Goal: Book appointment/travel/reservation

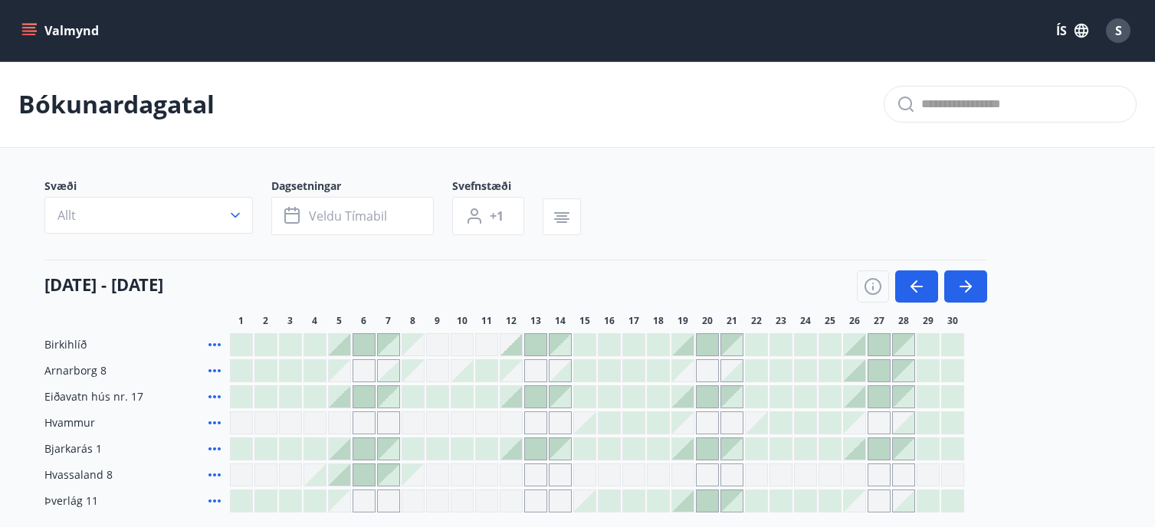
scroll to position [132, 0]
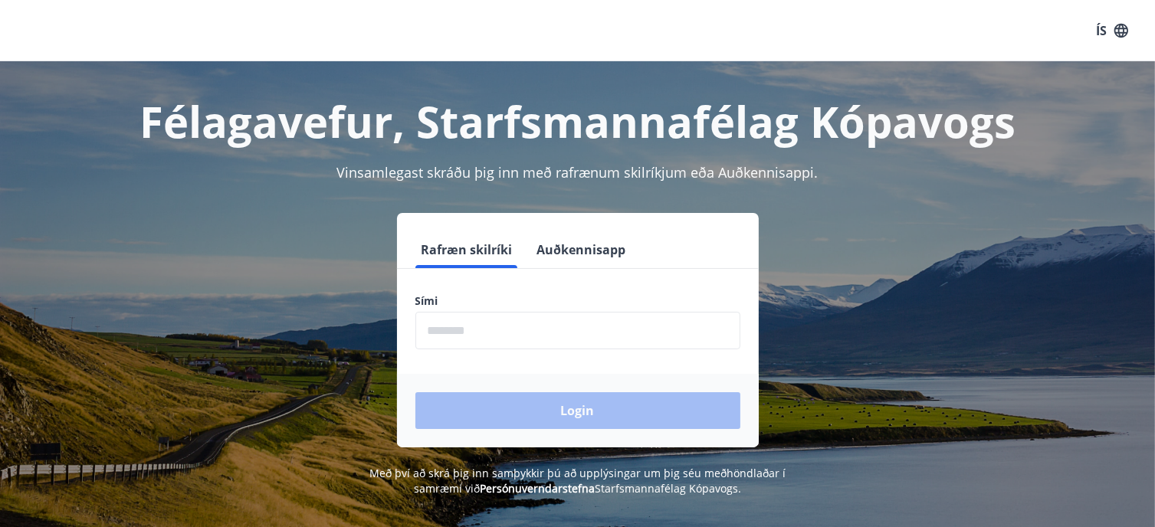
click at [570, 254] on button "Auðkennisapp" at bounding box center [581, 249] width 101 height 37
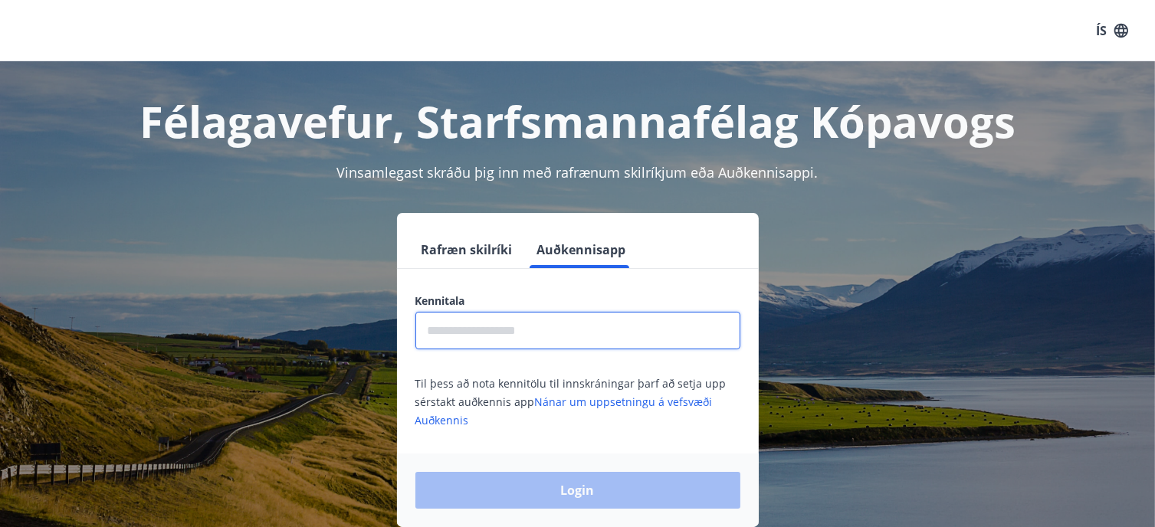
click at [477, 336] on input "text" at bounding box center [577, 331] width 325 height 38
type input "**********"
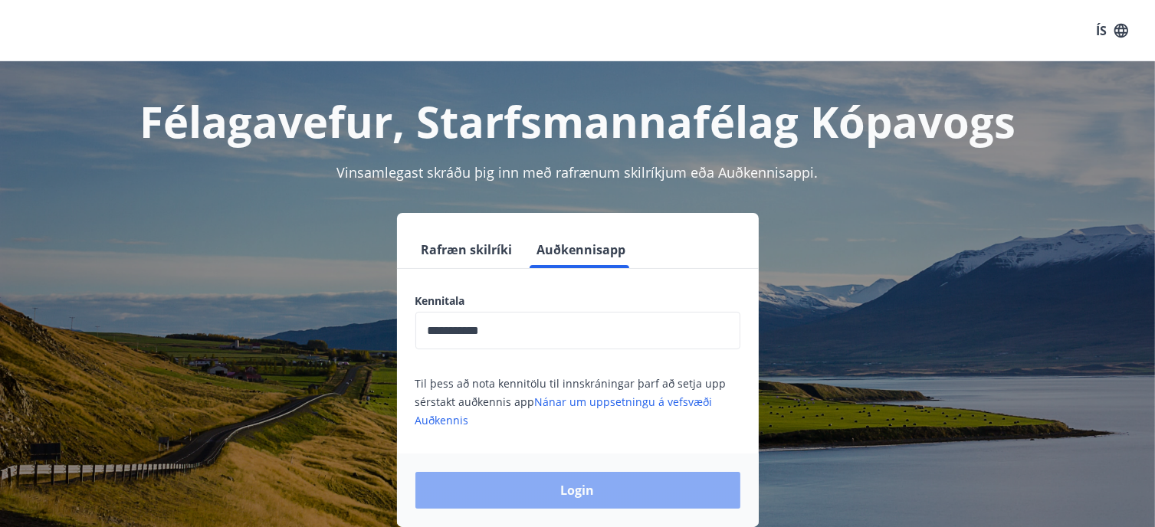
click at [581, 485] on button "Login" at bounding box center [577, 490] width 325 height 37
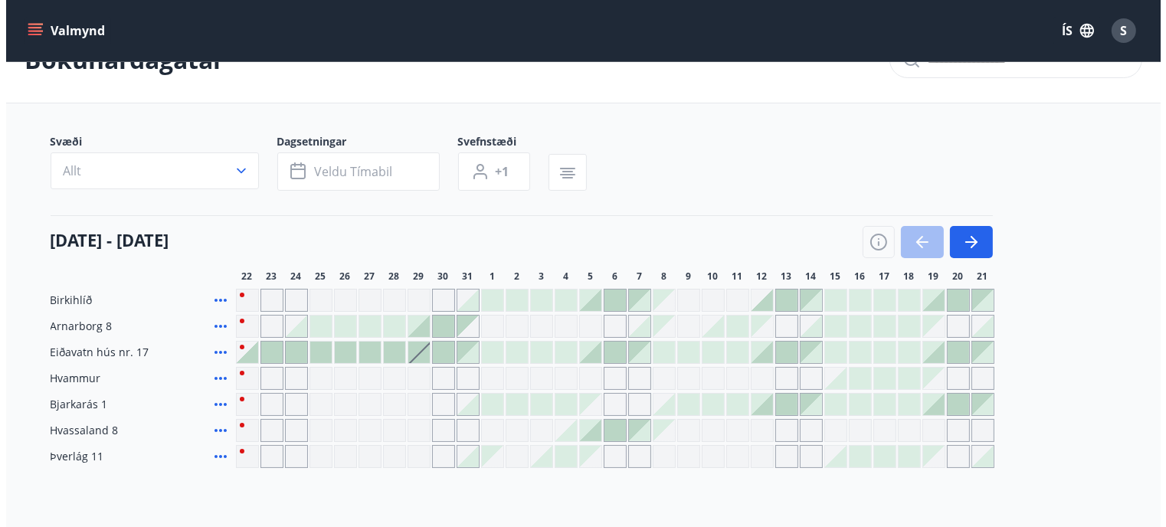
scroll to position [49, 0]
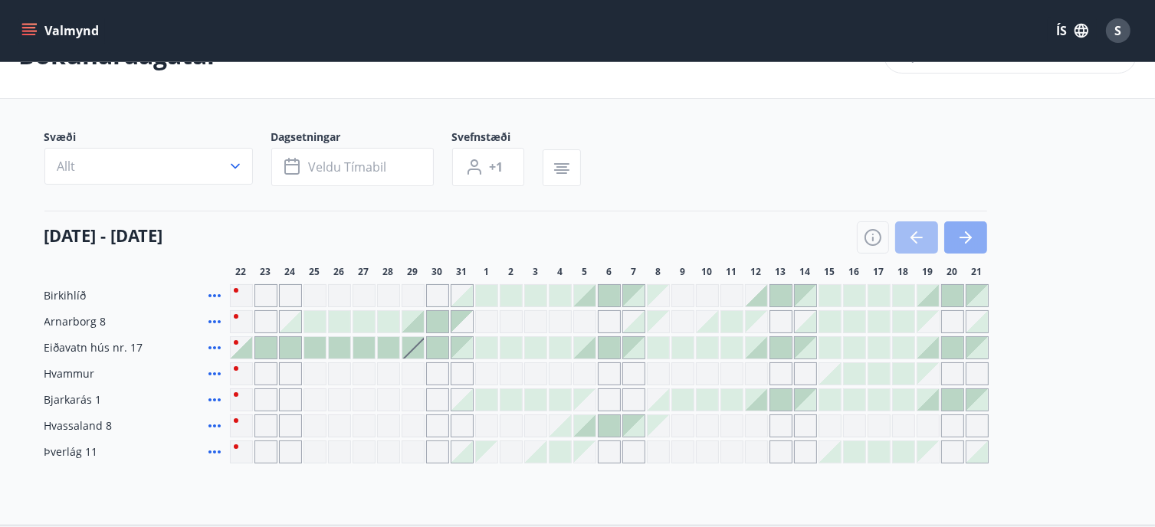
click at [968, 238] on icon "button" at bounding box center [968, 237] width 7 height 12
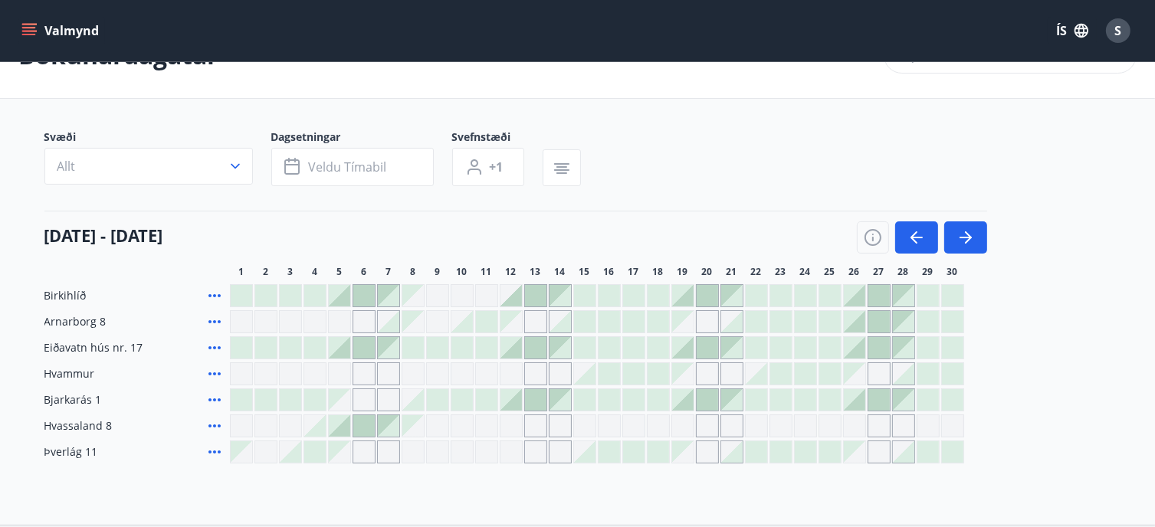
click at [214, 296] on icon at bounding box center [214, 296] width 18 height 18
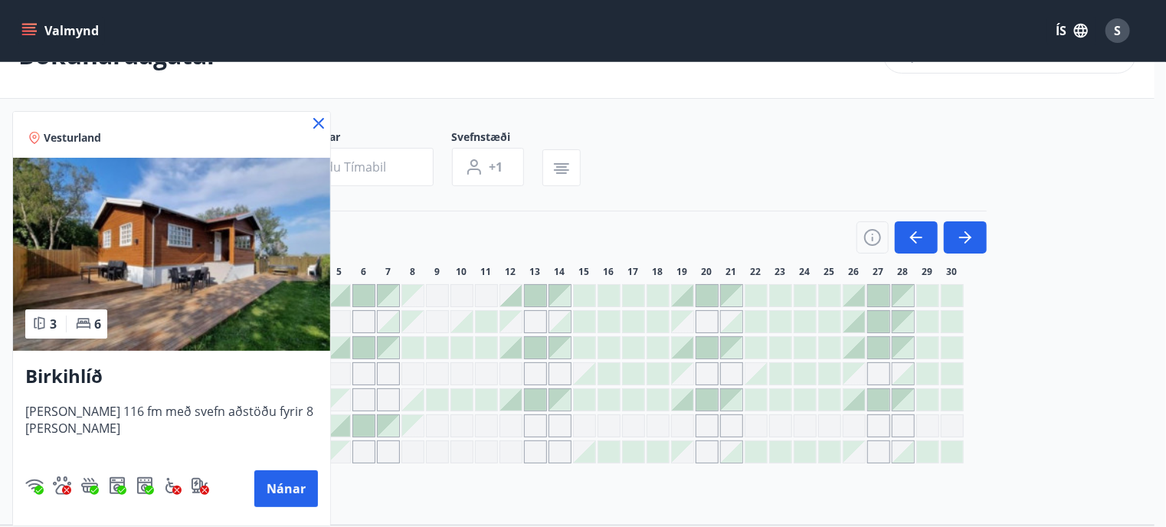
click at [454, 223] on div at bounding box center [583, 263] width 1166 height 527
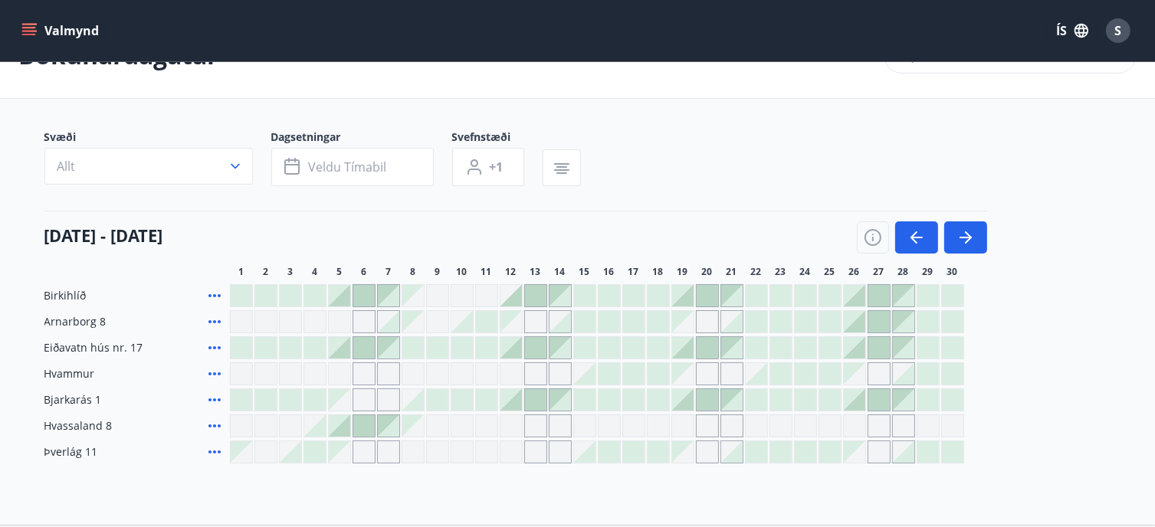
click at [850, 324] on div at bounding box center [854, 321] width 21 height 21
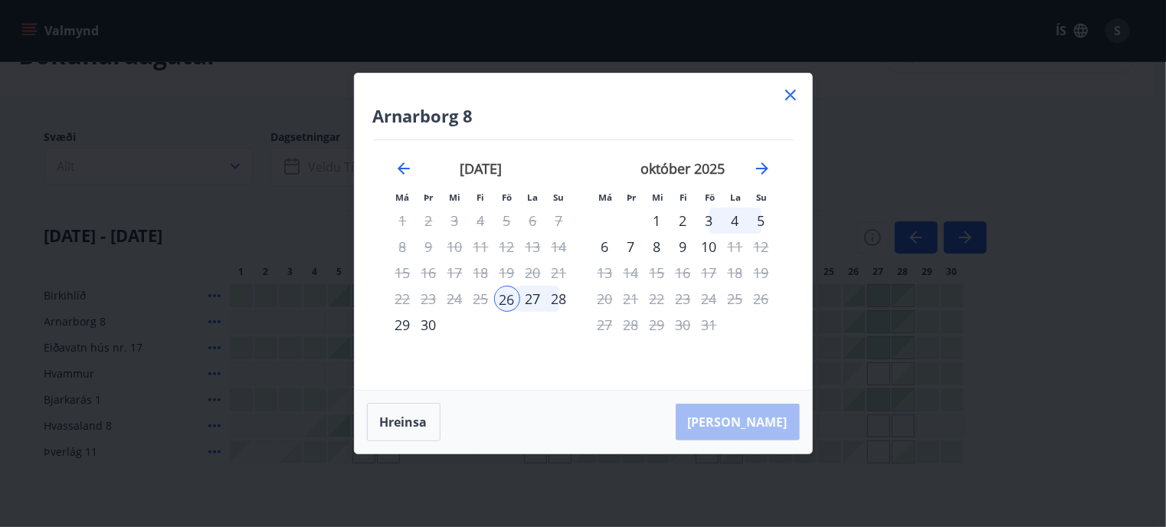
click at [785, 92] on icon at bounding box center [790, 95] width 18 height 18
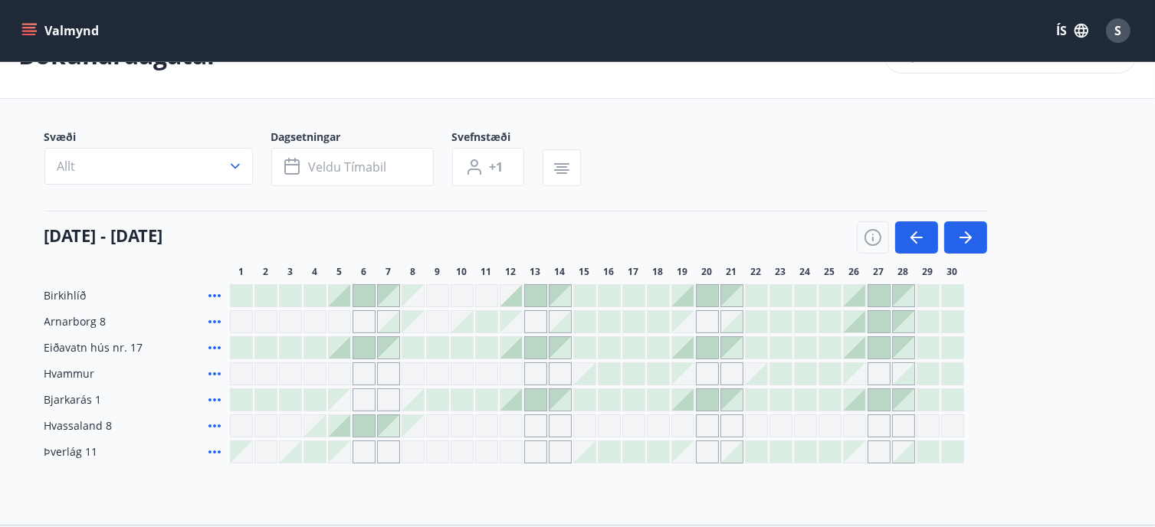
click at [833, 323] on div at bounding box center [829, 321] width 21 height 21
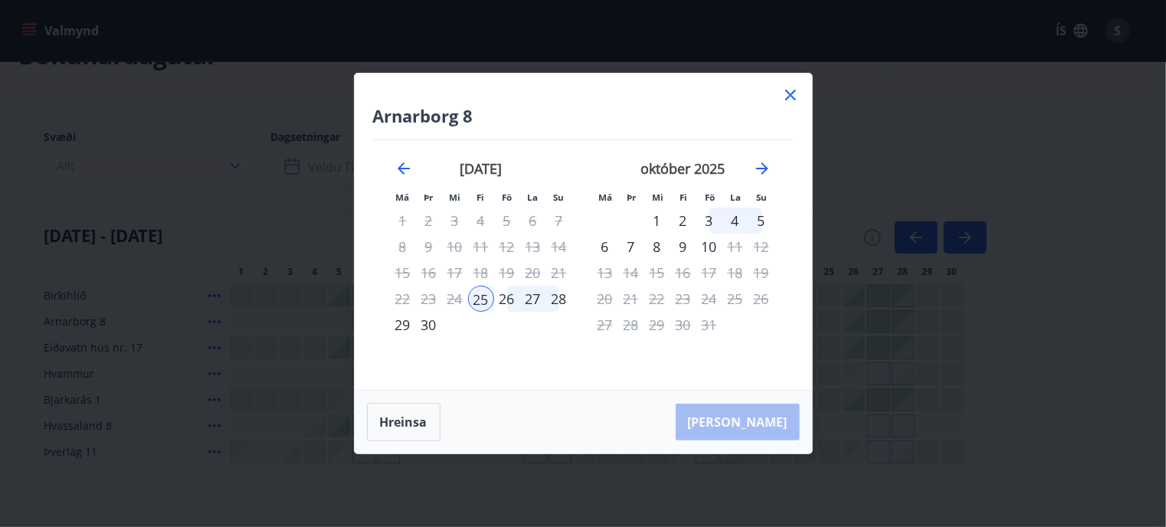
click at [563, 300] on div "28" at bounding box center [559, 299] width 26 height 26
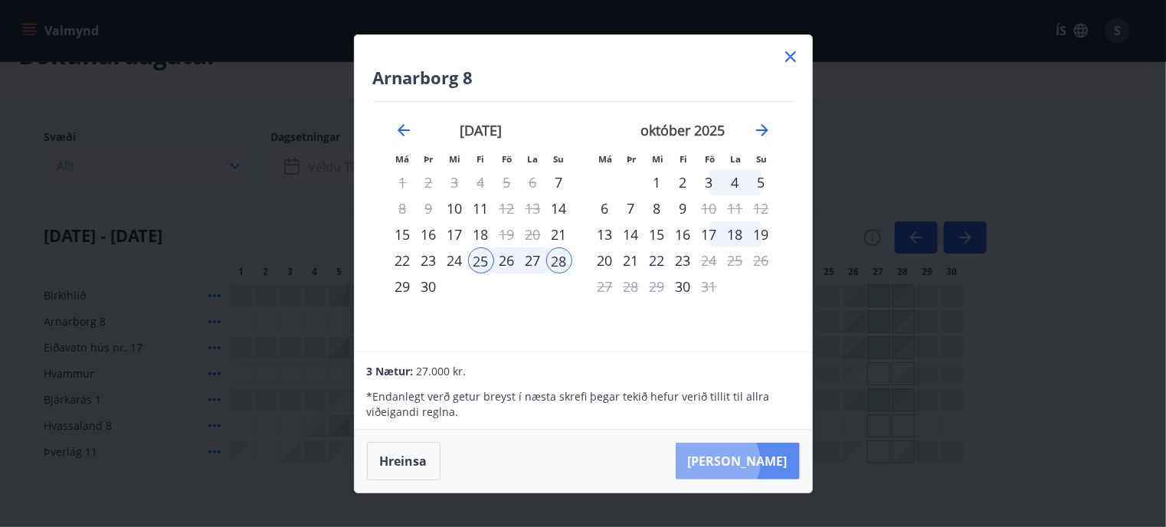
click at [764, 462] on button "[PERSON_NAME]" at bounding box center [738, 461] width 124 height 37
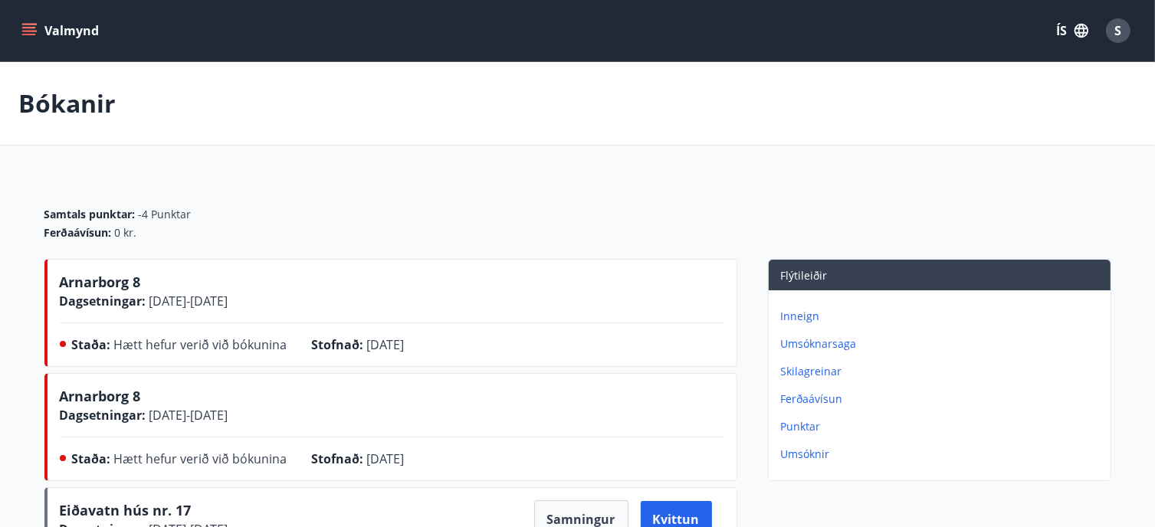
click at [49, 28] on button "Valmynd" at bounding box center [61, 31] width 87 height 28
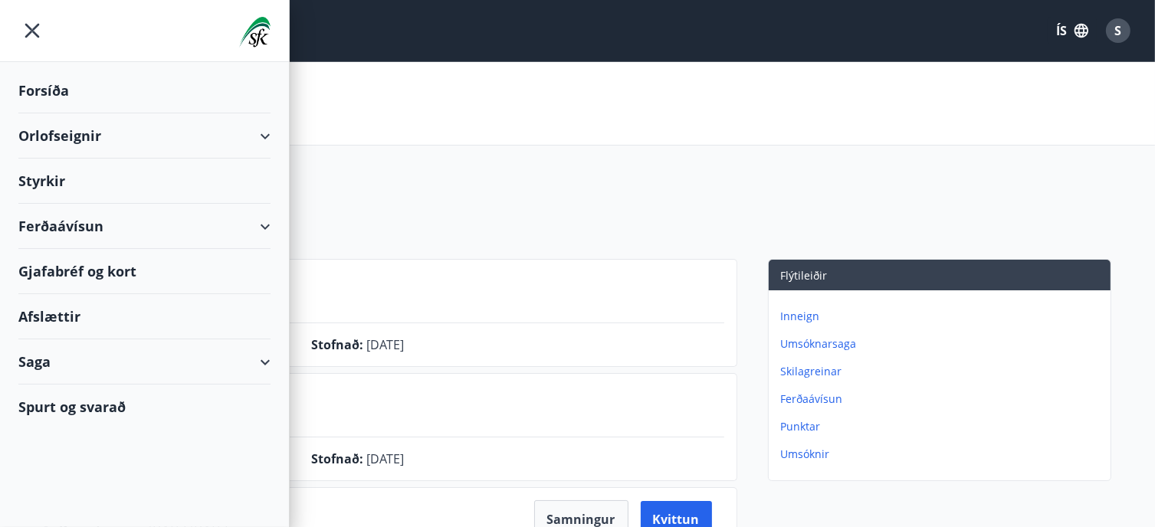
click at [262, 143] on div "Orlofseignir" at bounding box center [144, 135] width 252 height 45
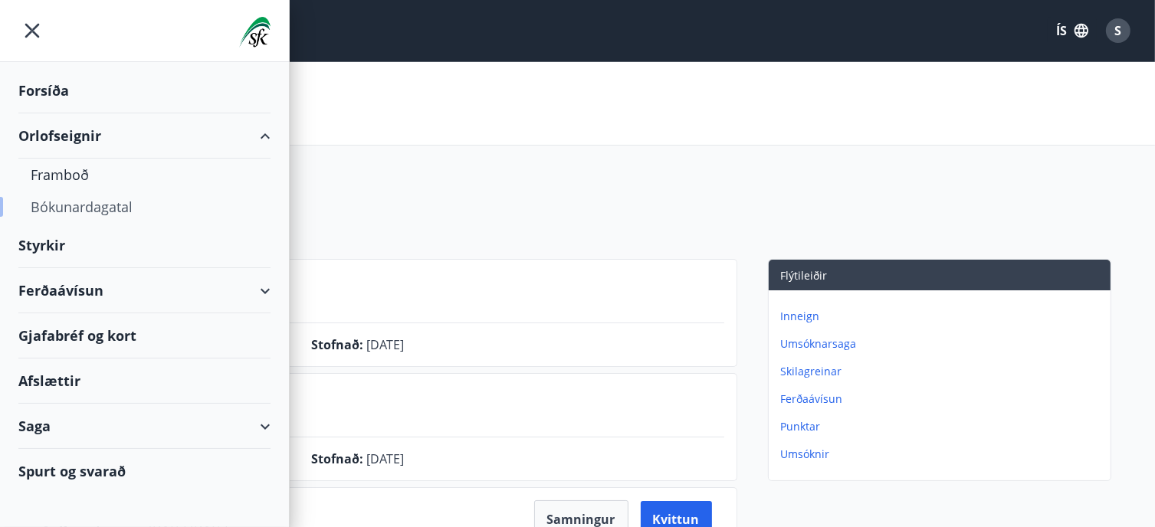
click at [95, 203] on div "Bókunardagatal" at bounding box center [145, 207] width 228 height 32
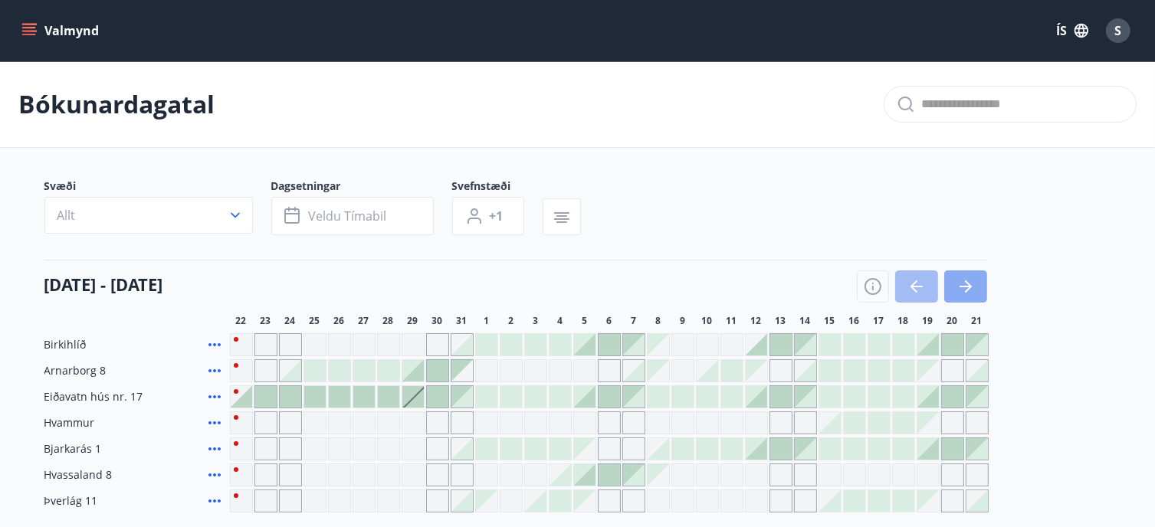
click at [970, 283] on icon "button" at bounding box center [965, 286] width 18 height 18
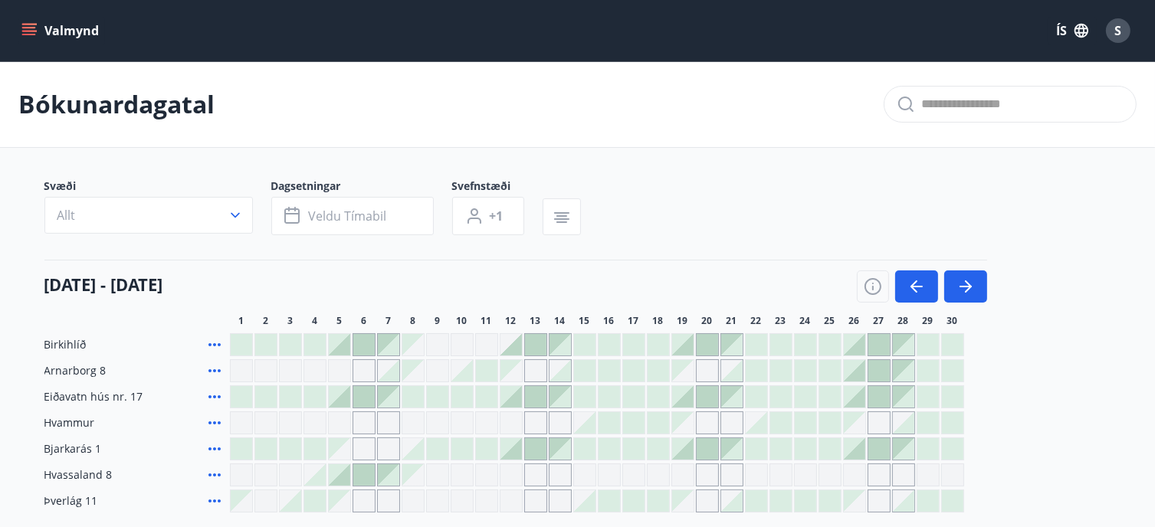
click at [835, 367] on div at bounding box center [829, 370] width 21 height 21
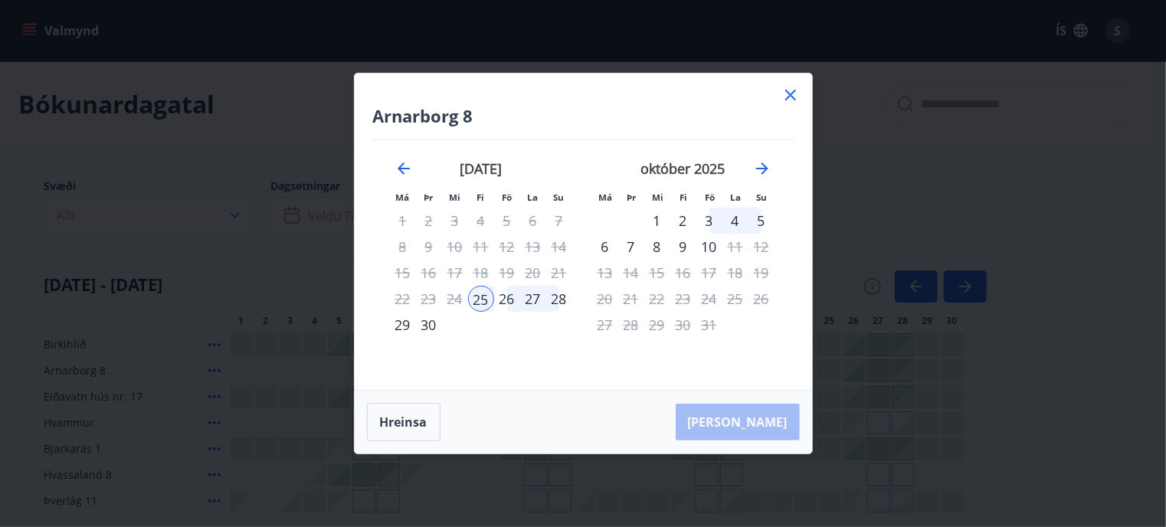
click at [557, 293] on div "28" at bounding box center [559, 299] width 26 height 26
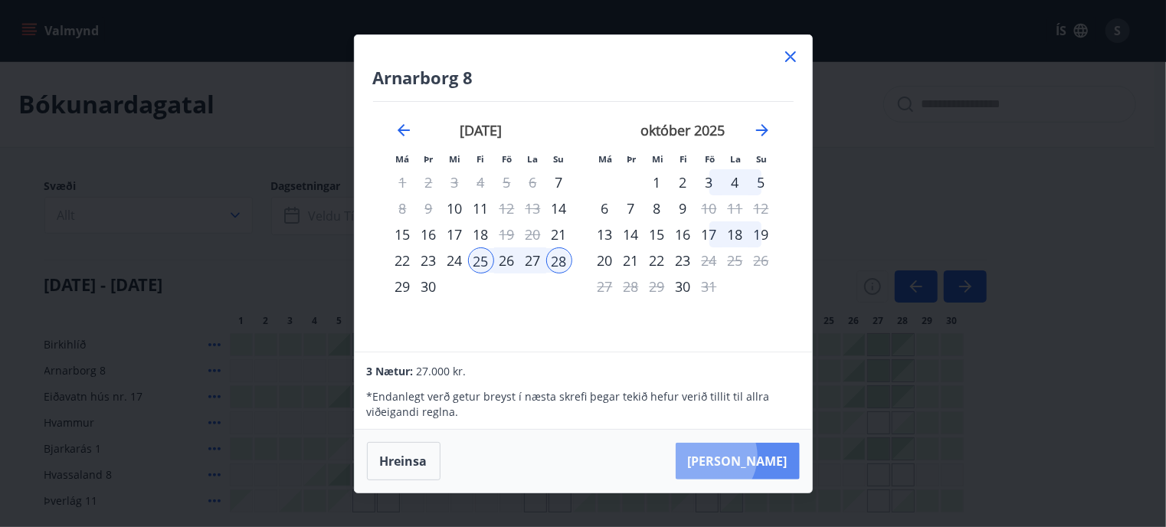
click at [755, 456] on button "[PERSON_NAME]" at bounding box center [738, 461] width 124 height 37
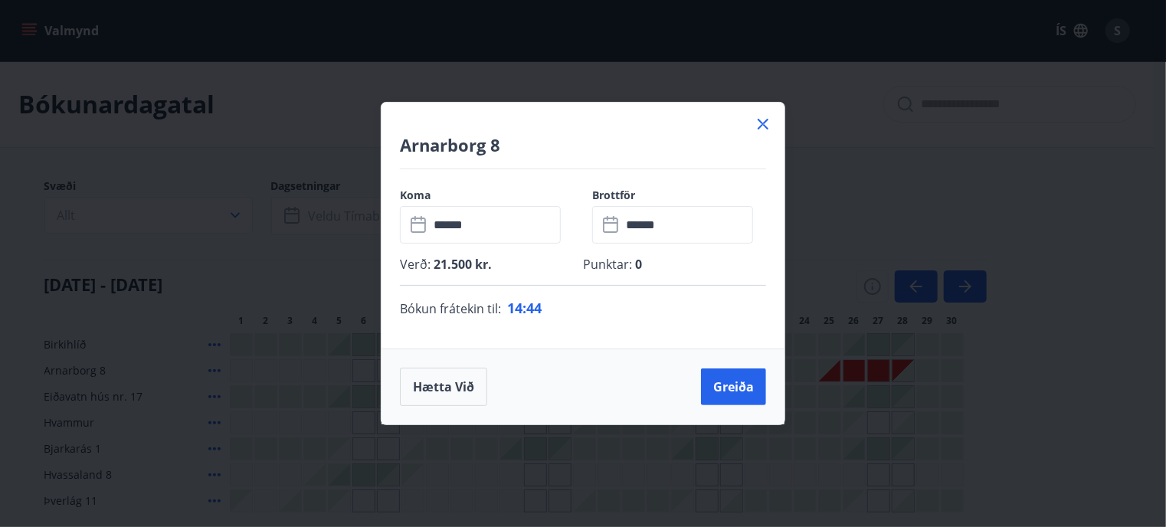
click at [765, 119] on icon at bounding box center [763, 124] width 18 height 18
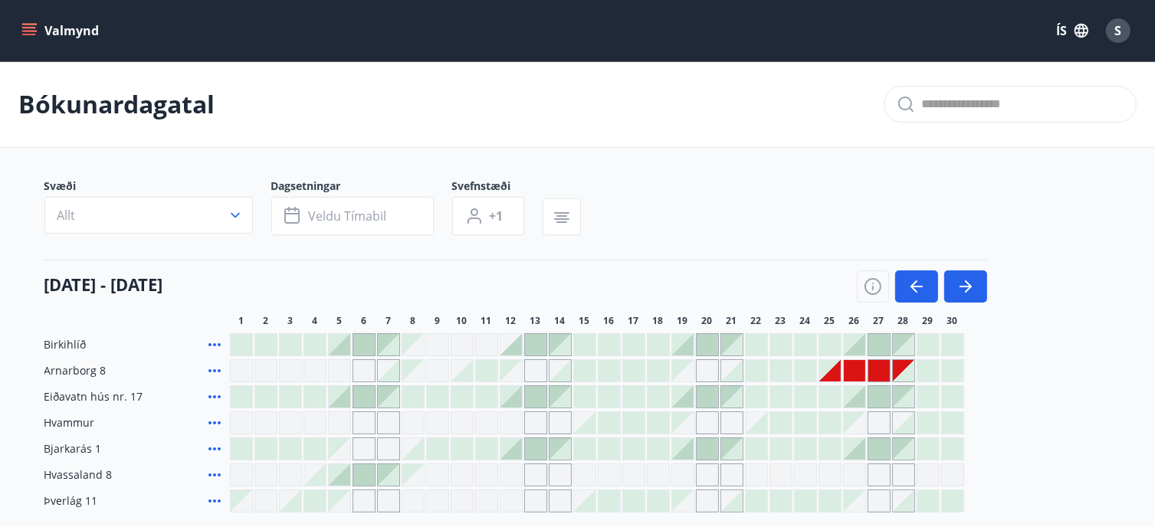
click at [830, 371] on div "Gráir dagar eru ekki bókanlegir" at bounding box center [829, 370] width 21 height 21
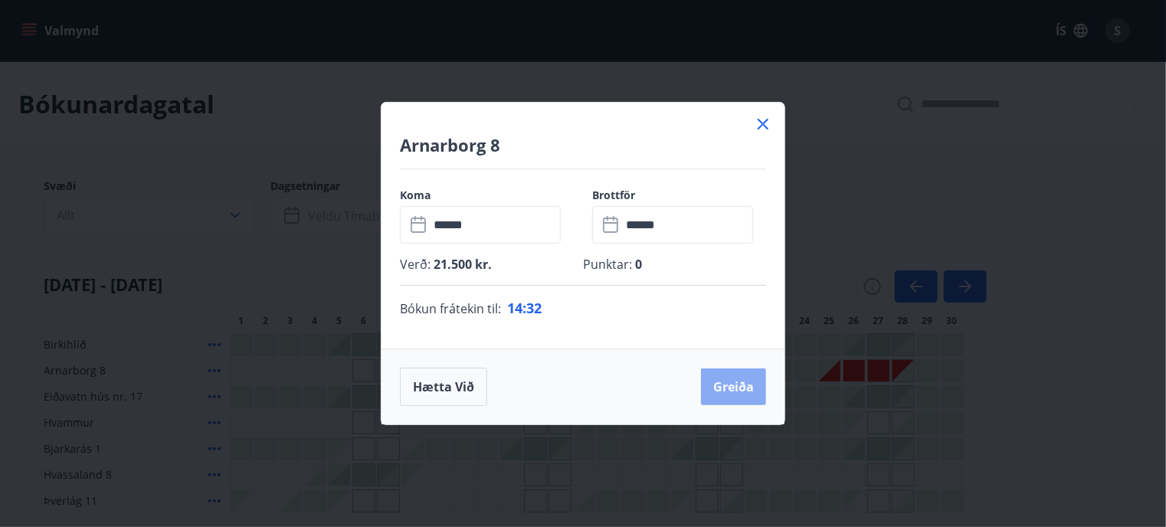
click at [736, 389] on button "Greiða" at bounding box center [733, 387] width 65 height 37
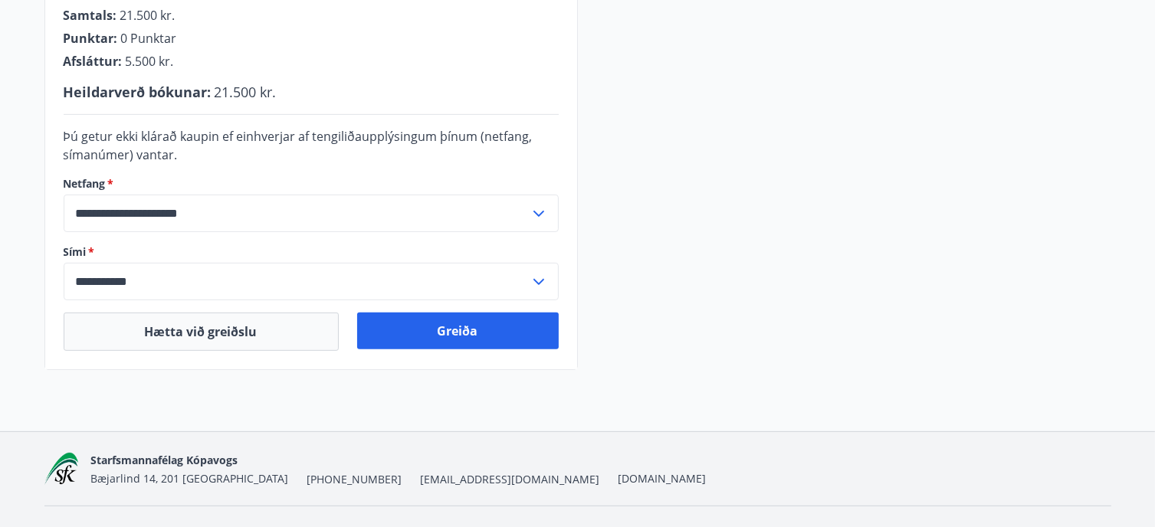
scroll to position [478, 0]
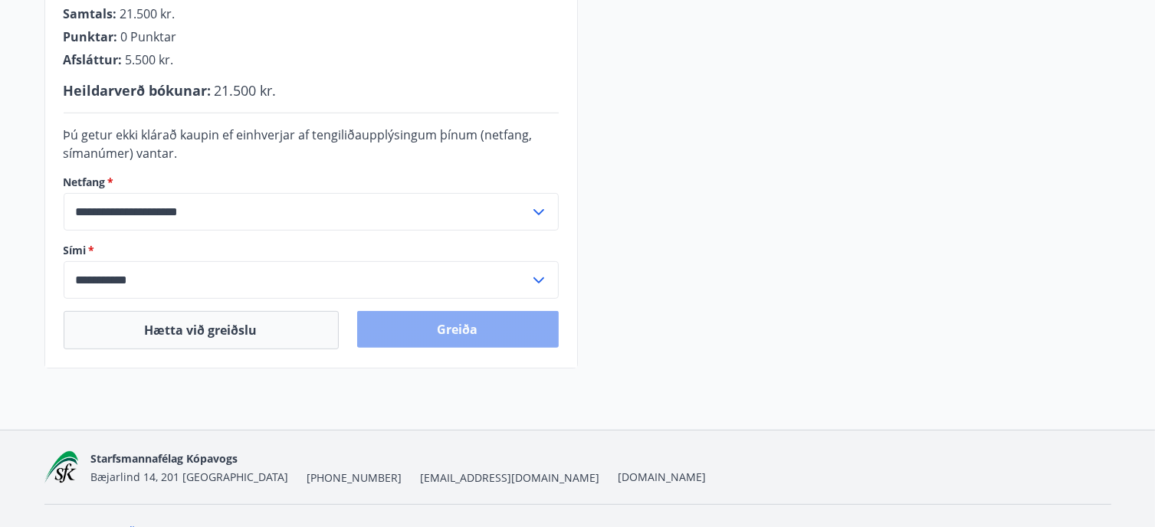
click at [481, 321] on button "Greiða" at bounding box center [457, 329] width 201 height 37
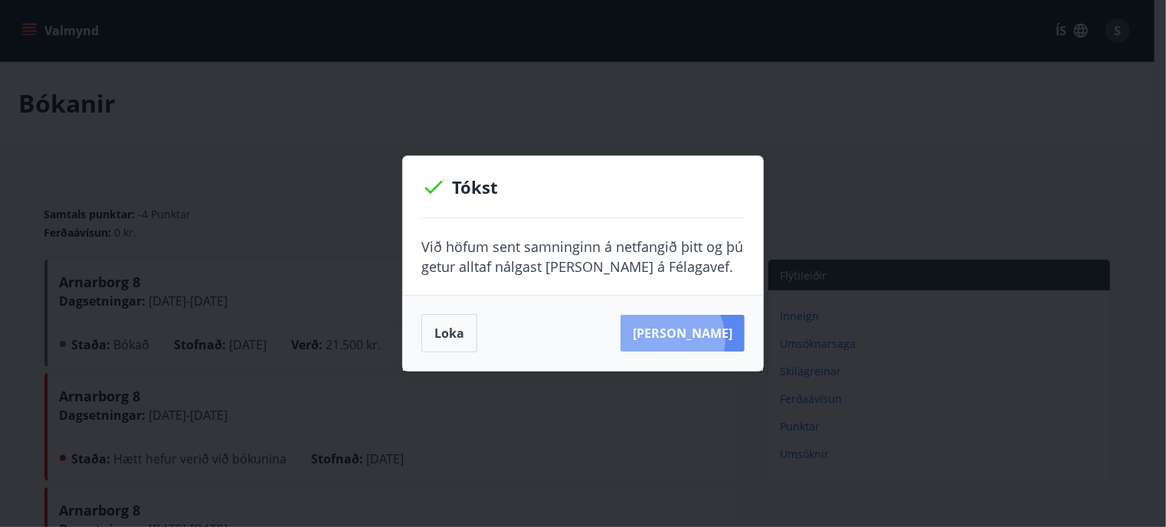
click at [691, 339] on button "Sjá samning" at bounding box center [683, 333] width 124 height 37
